Goal: Find contact information: Find contact information

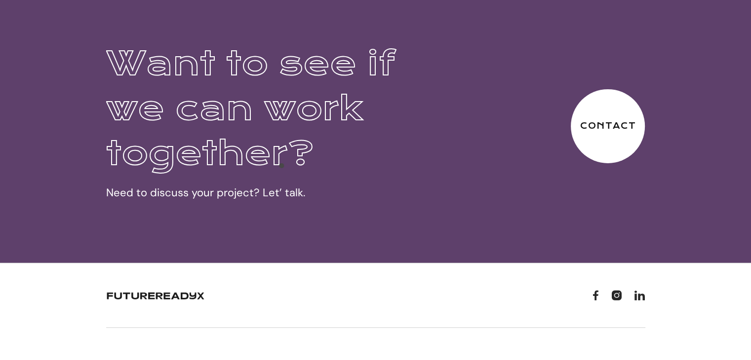
scroll to position [3158, 0]
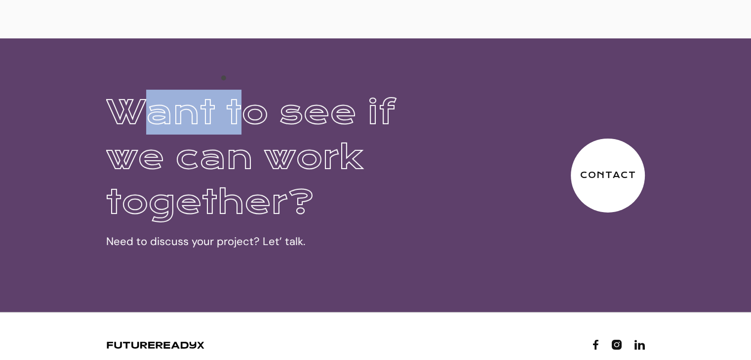
drag, startPoint x: 150, startPoint y: 80, endPoint x: 249, endPoint y: 80, distance: 98.7
click at [249, 90] on h2 "Want to see if we can work together?" at bounding box center [257, 157] width 303 height 135
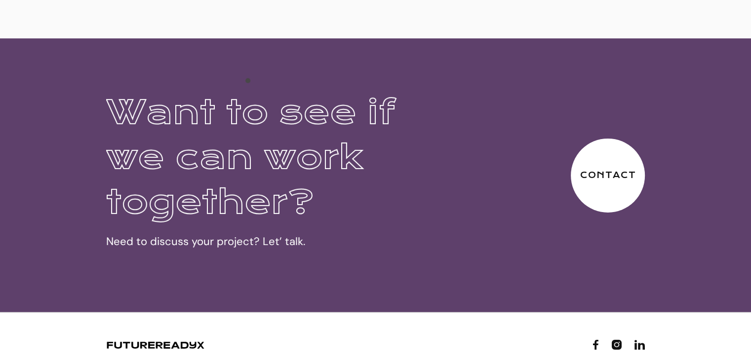
click at [249, 108] on h2 "Want to see if we can work together?" at bounding box center [257, 157] width 303 height 135
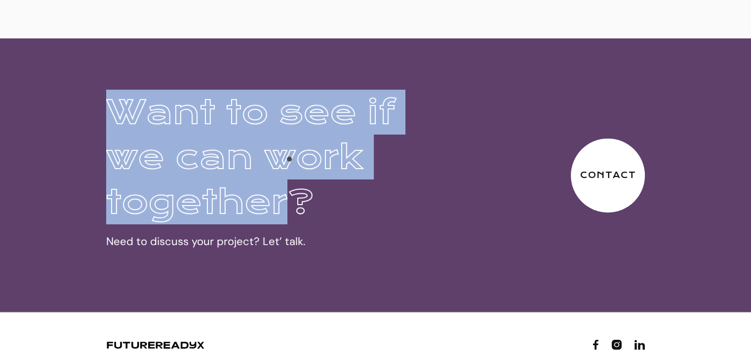
drag, startPoint x: 100, startPoint y: 80, endPoint x: 300, endPoint y: 170, distance: 219.5
click at [298, 169] on div "Want to see if we can work together? Need to discuss your project? Let’ talk. C…" at bounding box center [375, 175] width 563 height 171
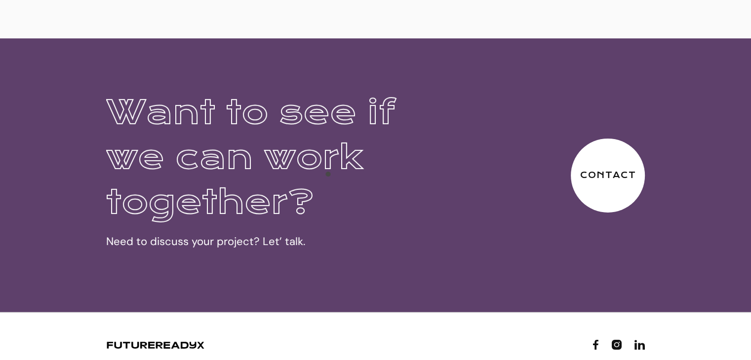
click at [330, 177] on h2 "Want to see if we can work together?" at bounding box center [257, 157] width 303 height 135
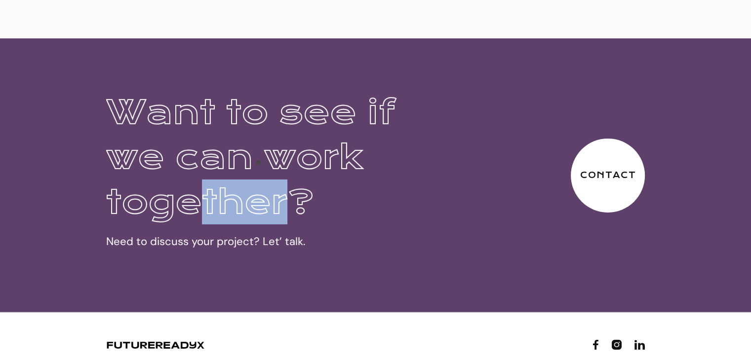
drag, startPoint x: 277, startPoint y: 168, endPoint x: 193, endPoint y: 149, distance: 86.7
click at [193, 149] on h2 "Want to see if we can work together?" at bounding box center [257, 157] width 303 height 135
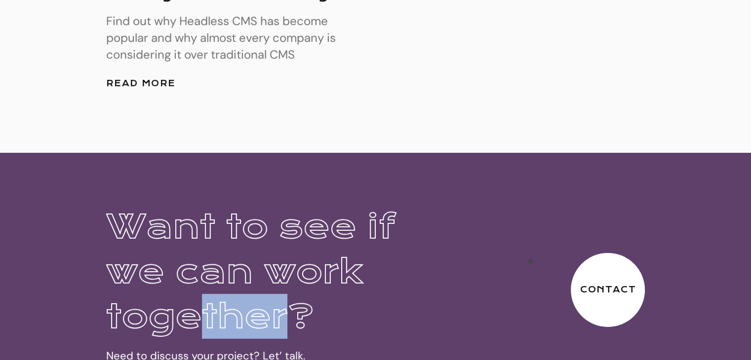
scroll to position [3109, 0]
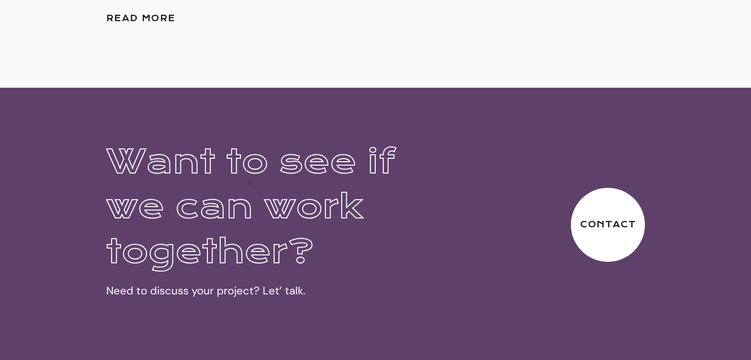
click at [361, 197] on h2 "Want to see if we can work together?" at bounding box center [257, 206] width 303 height 135
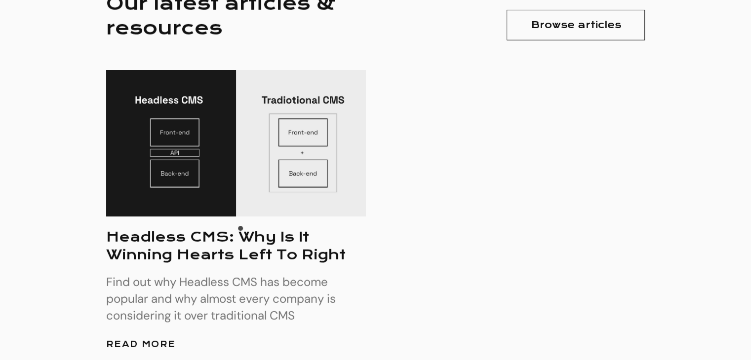
scroll to position [2961, 0]
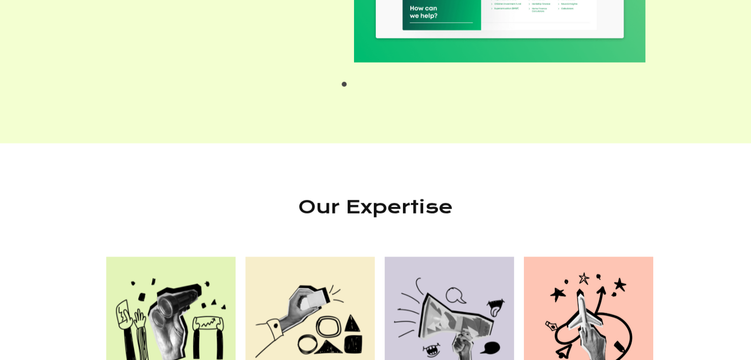
scroll to position [1924, 0]
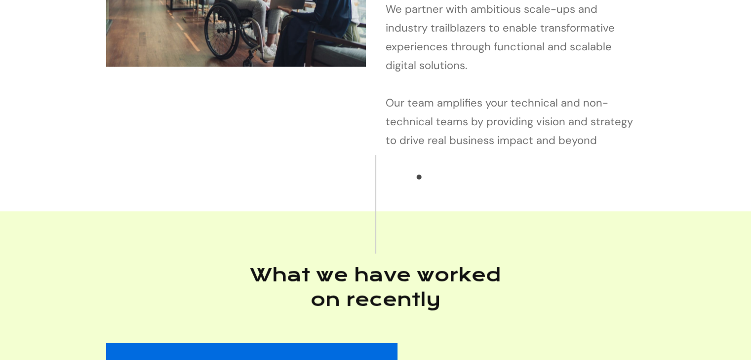
scroll to position [1501, 0]
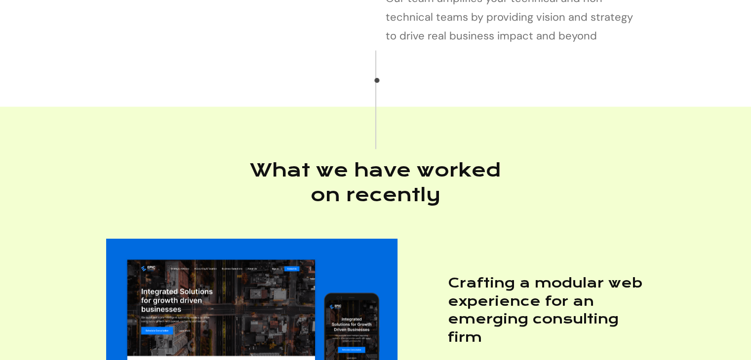
scroll to position [1184, 0]
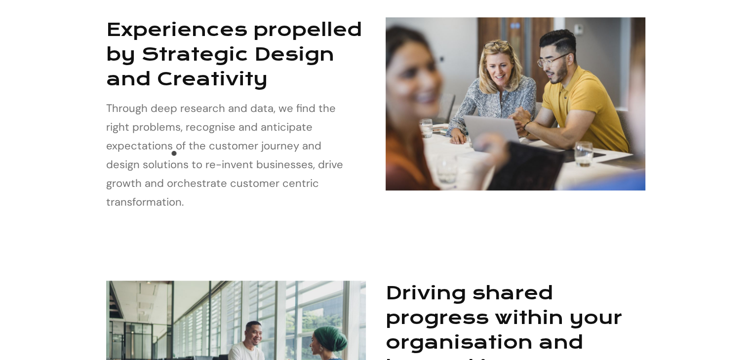
scroll to position [987, 0]
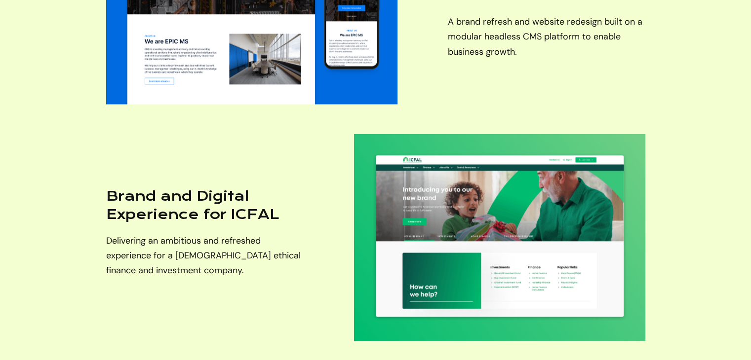
scroll to position [1812, 0]
